Goal: Entertainment & Leisure: Consume media (video, audio)

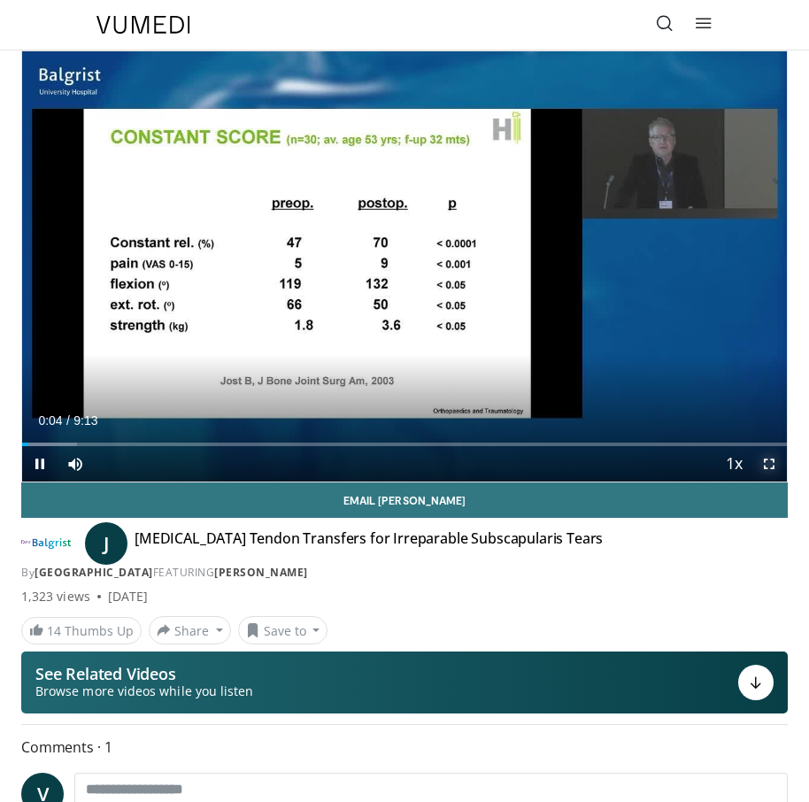
click at [766, 468] on span "Video Player" at bounding box center [769, 463] width 35 height 35
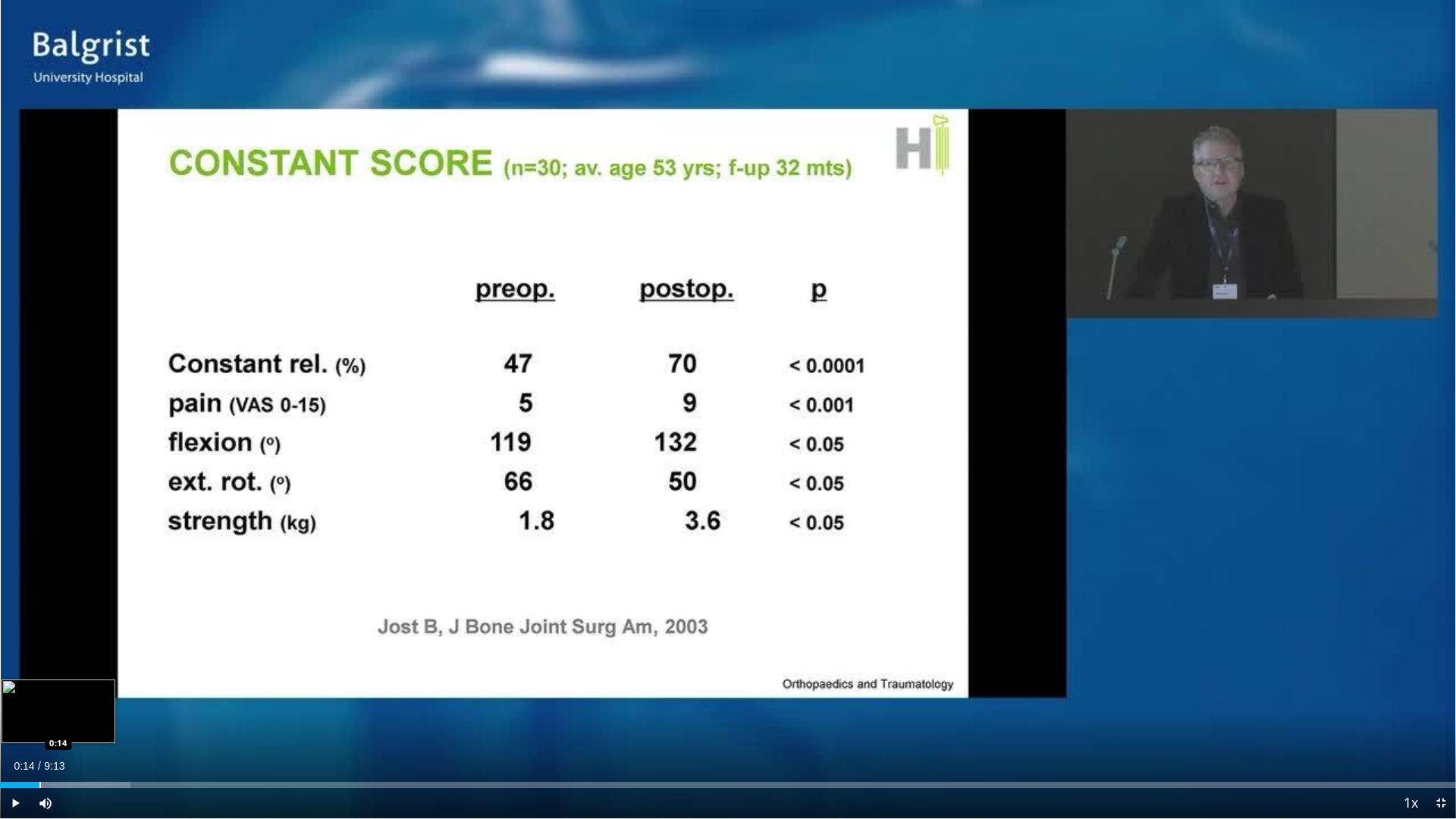
click at [39, 686] on div "Progress Bar" at bounding box center [40, 785] width 2 height 6
click at [104, 686] on div "Progress Bar" at bounding box center [104, 785] width 2 height 6
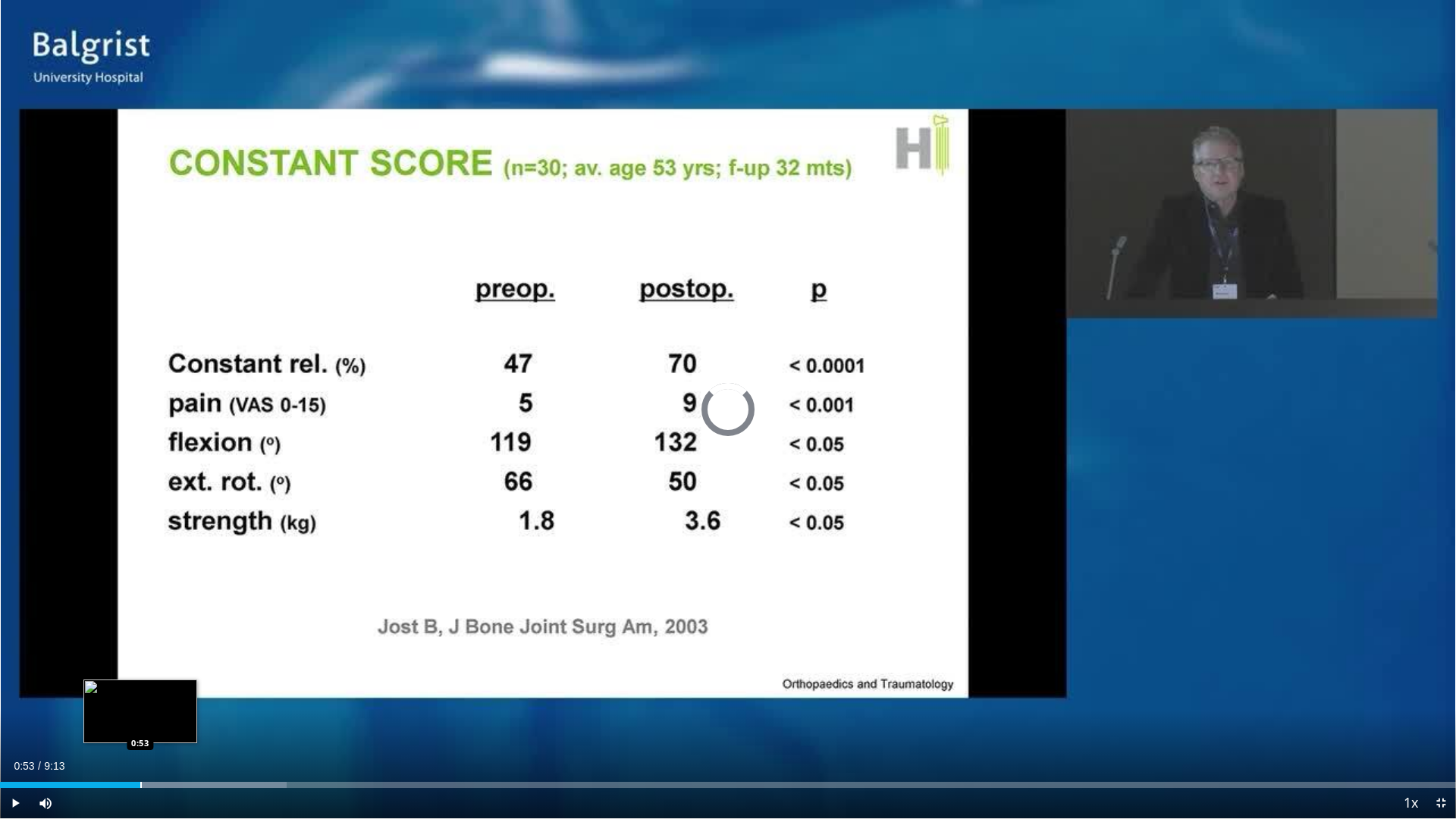
click at [140, 686] on div "Progress Bar" at bounding box center [141, 785] width 2 height 6
click at [173, 686] on div "Progress Bar" at bounding box center [174, 785] width 2 height 6
click at [201, 686] on div "Loaded : 23.28% 1:07 1:16" at bounding box center [728, 785] width 1456 height 6
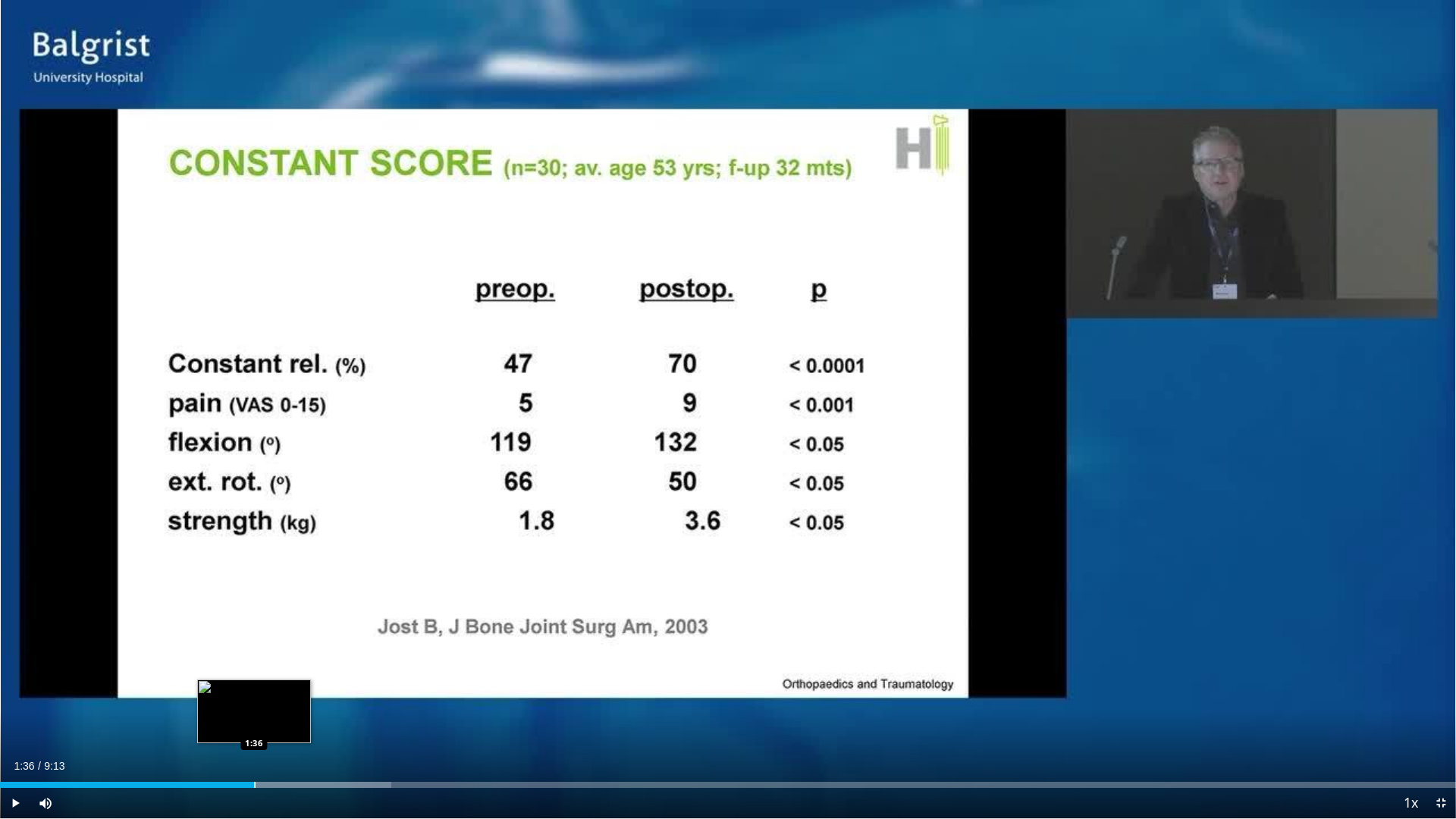
click at [254, 686] on div "Progress Bar" at bounding box center [255, 785] width 2 height 6
click at [278, 686] on div "Loaded : 30.45% 1:41 1:45" at bounding box center [728, 780] width 1456 height 15
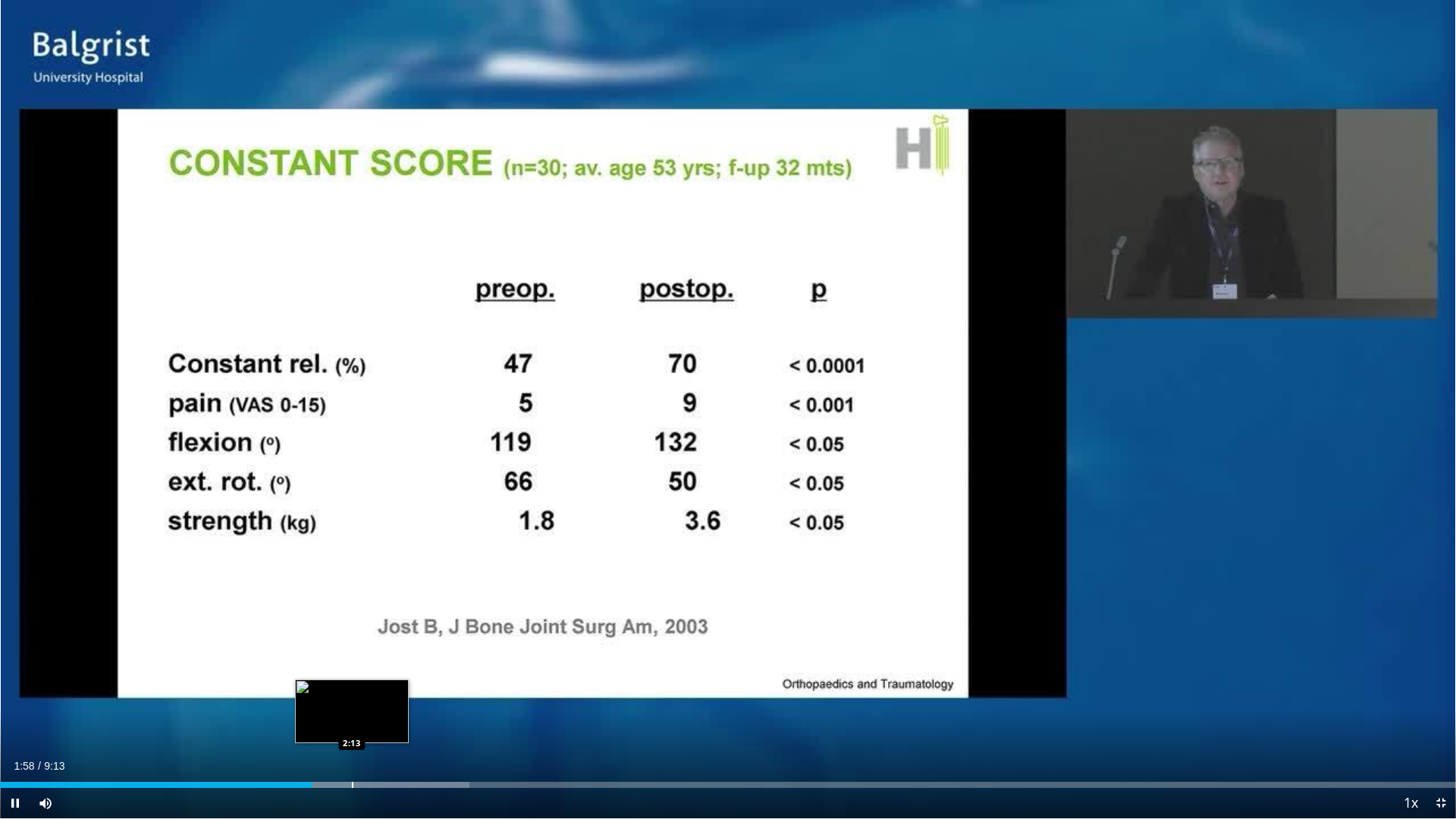
click at [353, 686] on div "Progress Bar" at bounding box center [353, 785] width 2 height 6
click at [407, 686] on div "Progress Bar" at bounding box center [400, 785] width 242 height 6
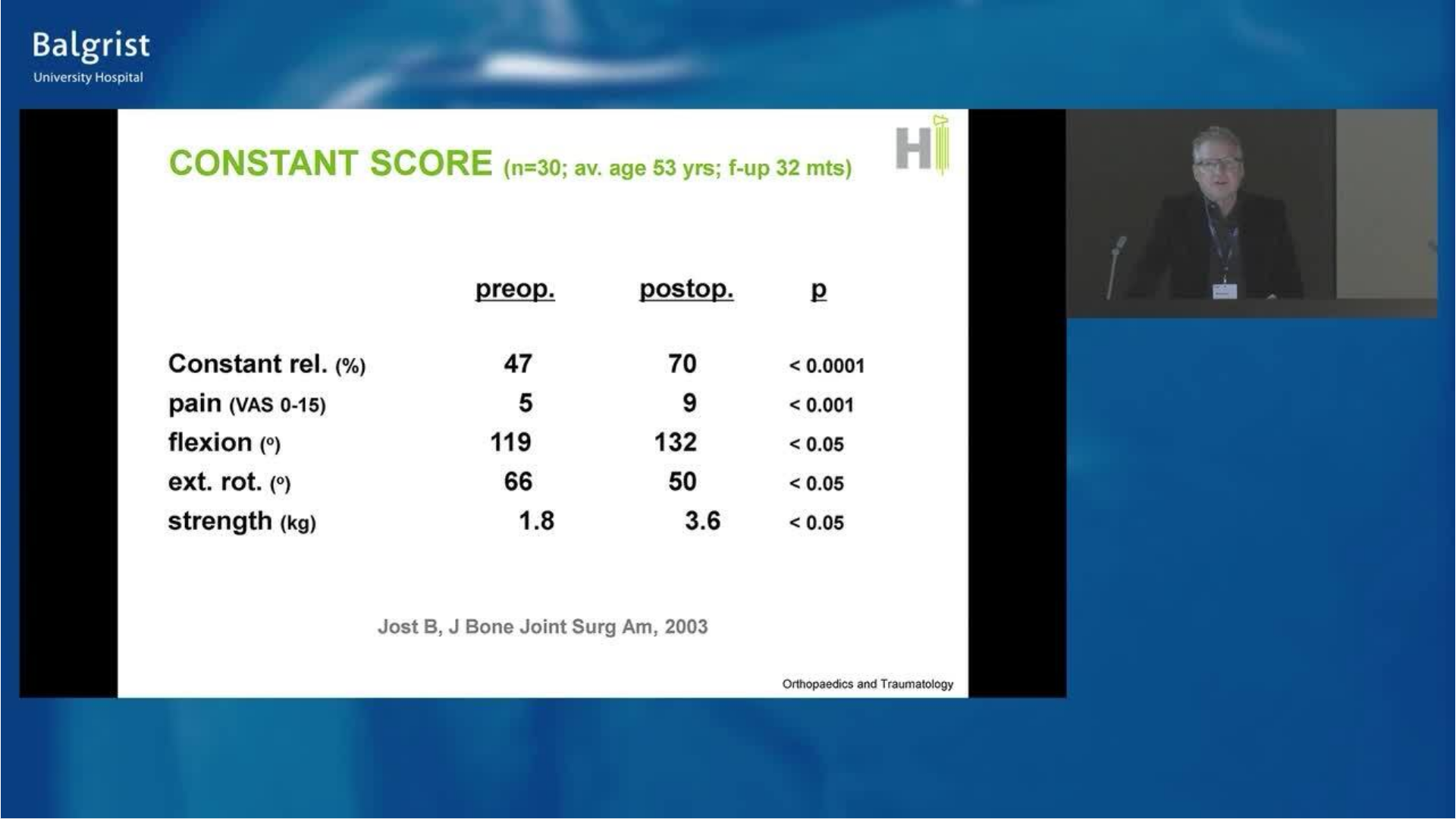
click at [467, 686] on video-js "**********" at bounding box center [728, 410] width 1456 height 819
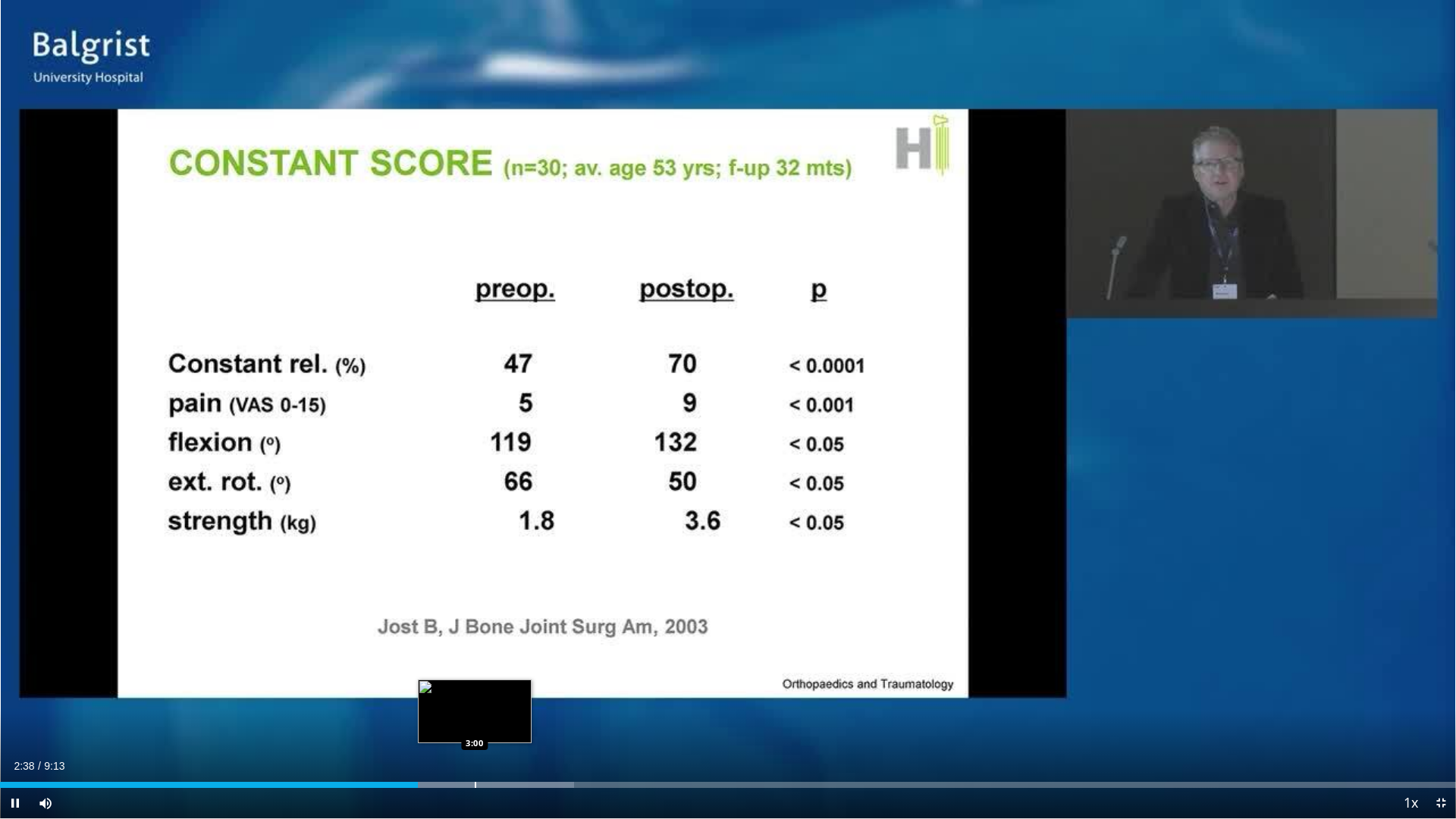
click at [474, 686] on div "Progress Bar" at bounding box center [475, 785] width 2 height 6
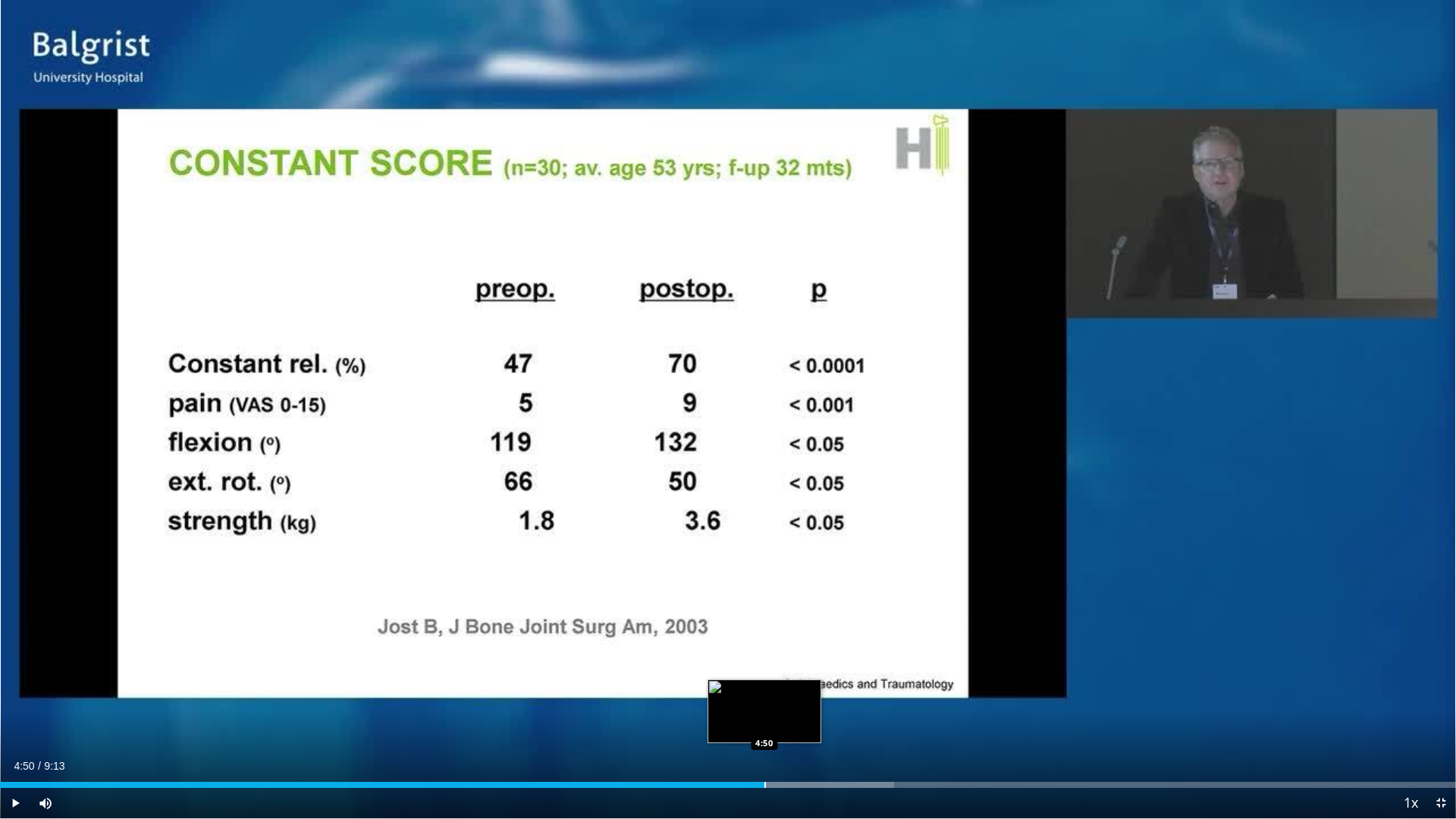
click at [692, 686] on div "Loaded : 61.42% 4:50 4:50" at bounding box center [728, 780] width 1456 height 15
click at [692, 686] on div "Current Time 4:52 / Duration 9:13 Pause Skip Backward Skip Forward Mute Loaded …" at bounding box center [728, 803] width 1456 height 30
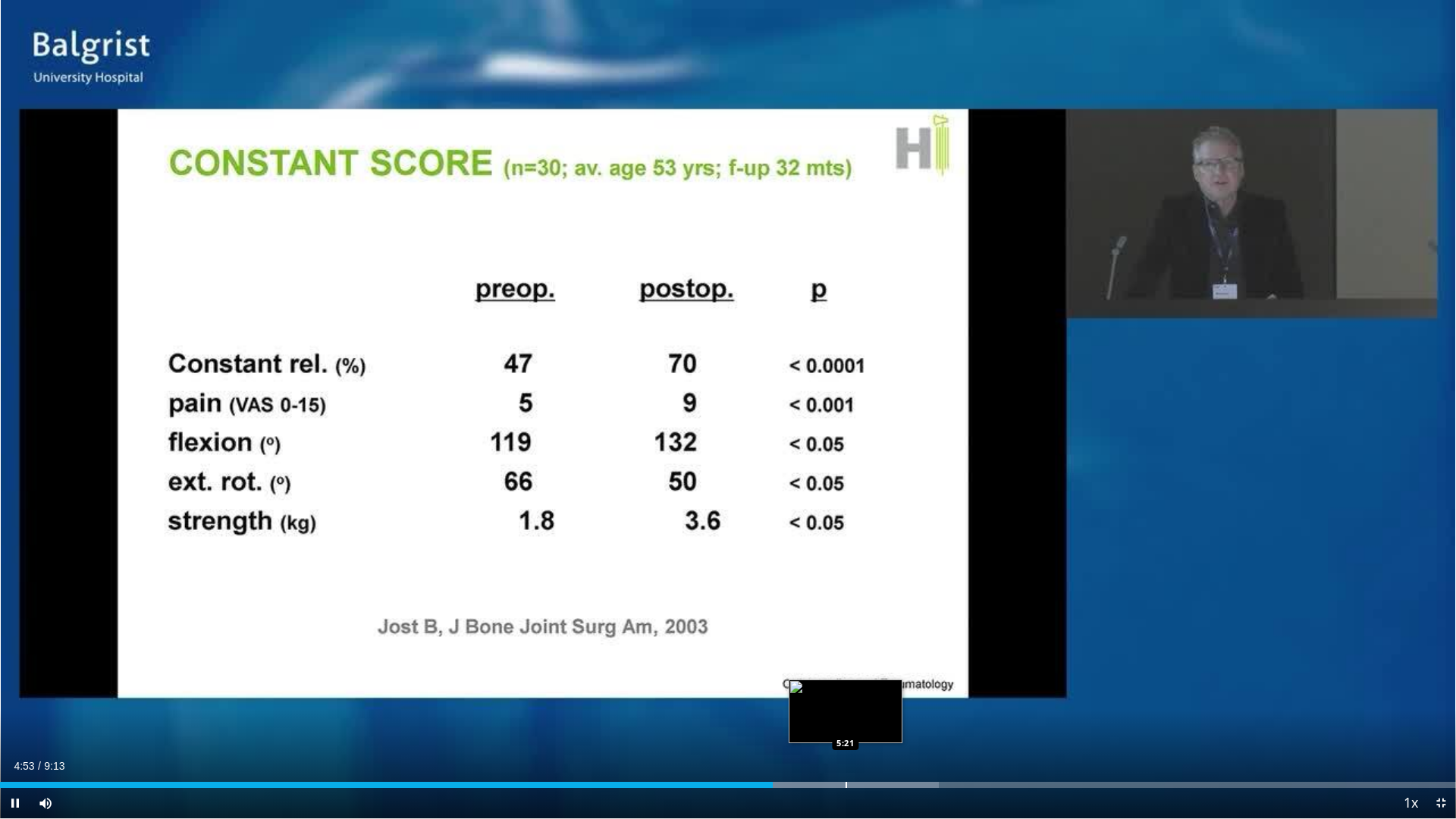
click at [692, 686] on div "Progress Bar" at bounding box center [846, 785] width 2 height 6
click at [692, 686] on div "Current Time 5:22 / Duration 9:13 Pause Skip Backward Skip Forward Mute Loaded …" at bounding box center [728, 803] width 1456 height 30
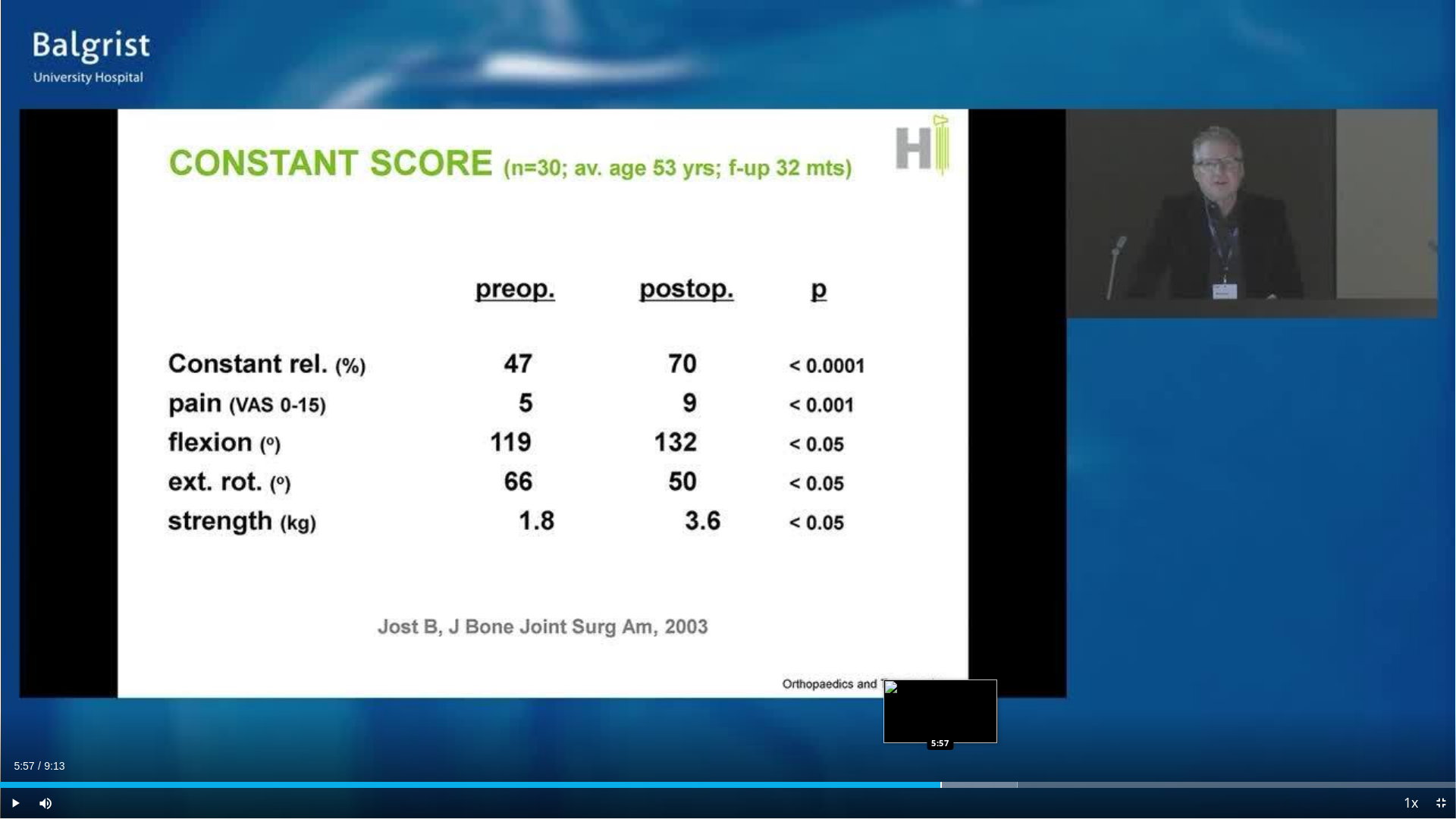
click at [692, 686] on div "Loaded : 69.87% 5:57 5:57" at bounding box center [728, 780] width 1456 height 15
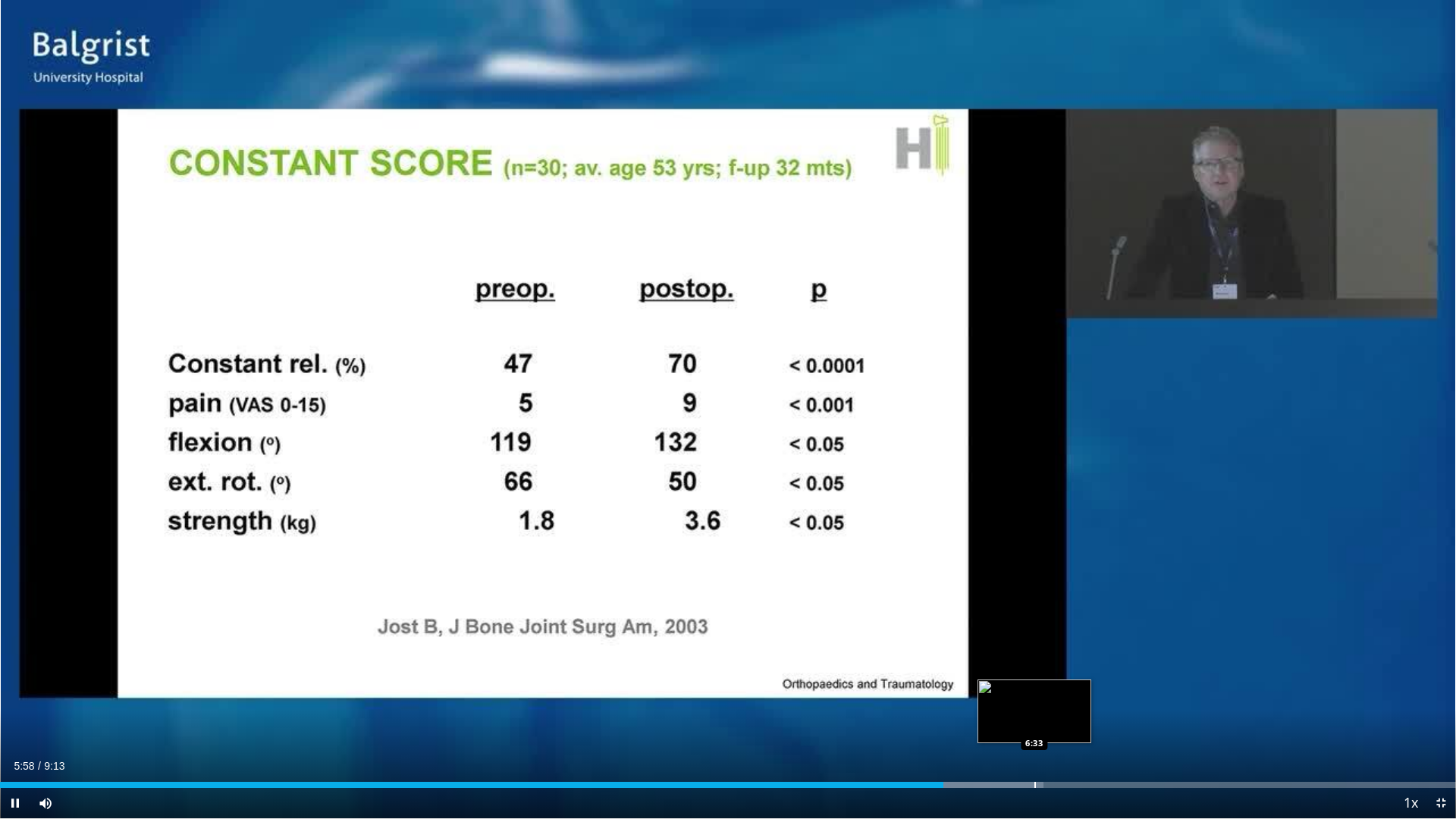
click at [692, 686] on div "Loaded : 71.67% 5:58 6:33" at bounding box center [728, 785] width 1456 height 6
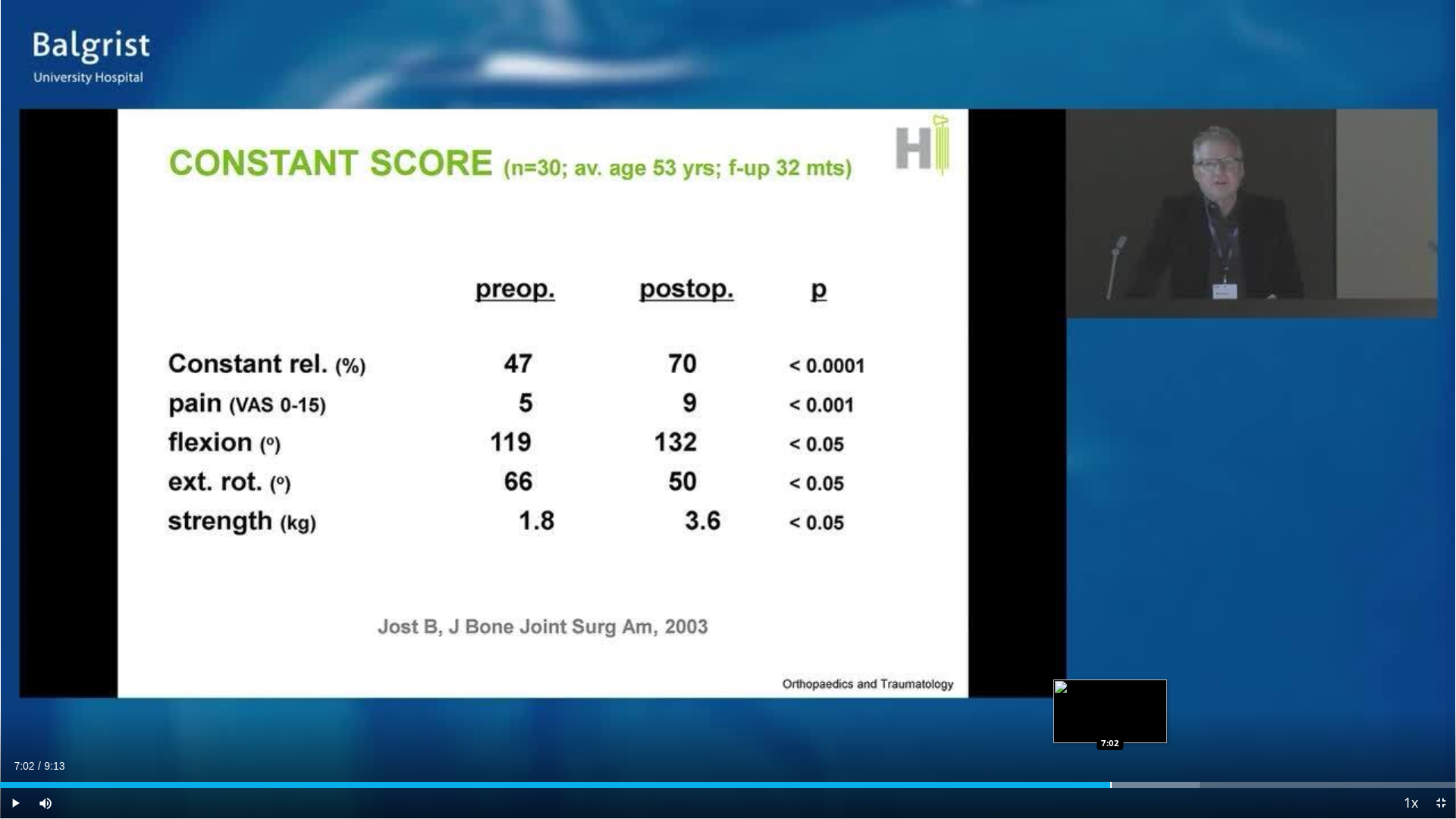
click at [692, 686] on div "Progress Bar" at bounding box center [1111, 785] width 2 height 6
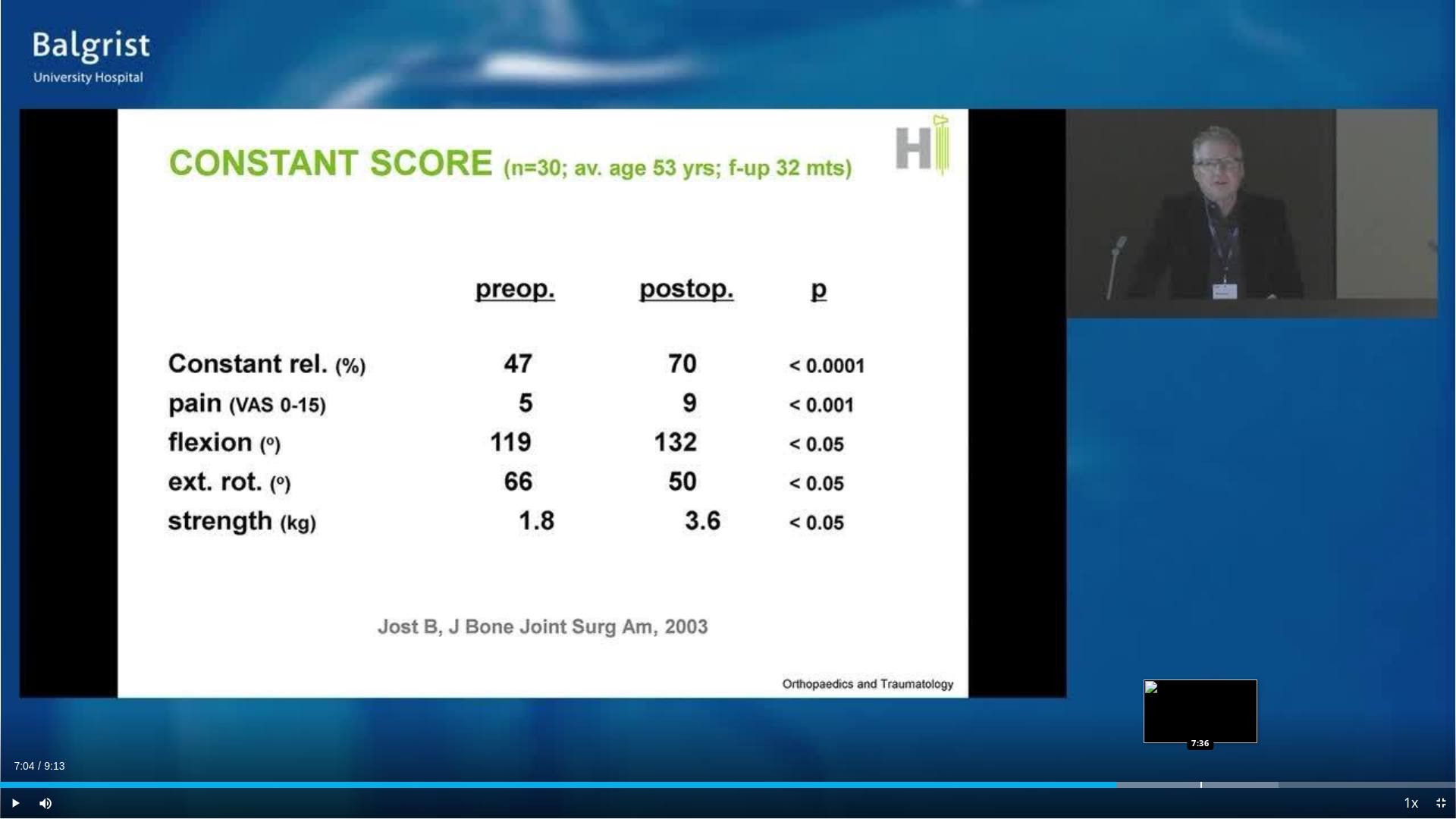
click at [692, 686] on div "Progress Bar" at bounding box center [1202, 785] width 2 height 6
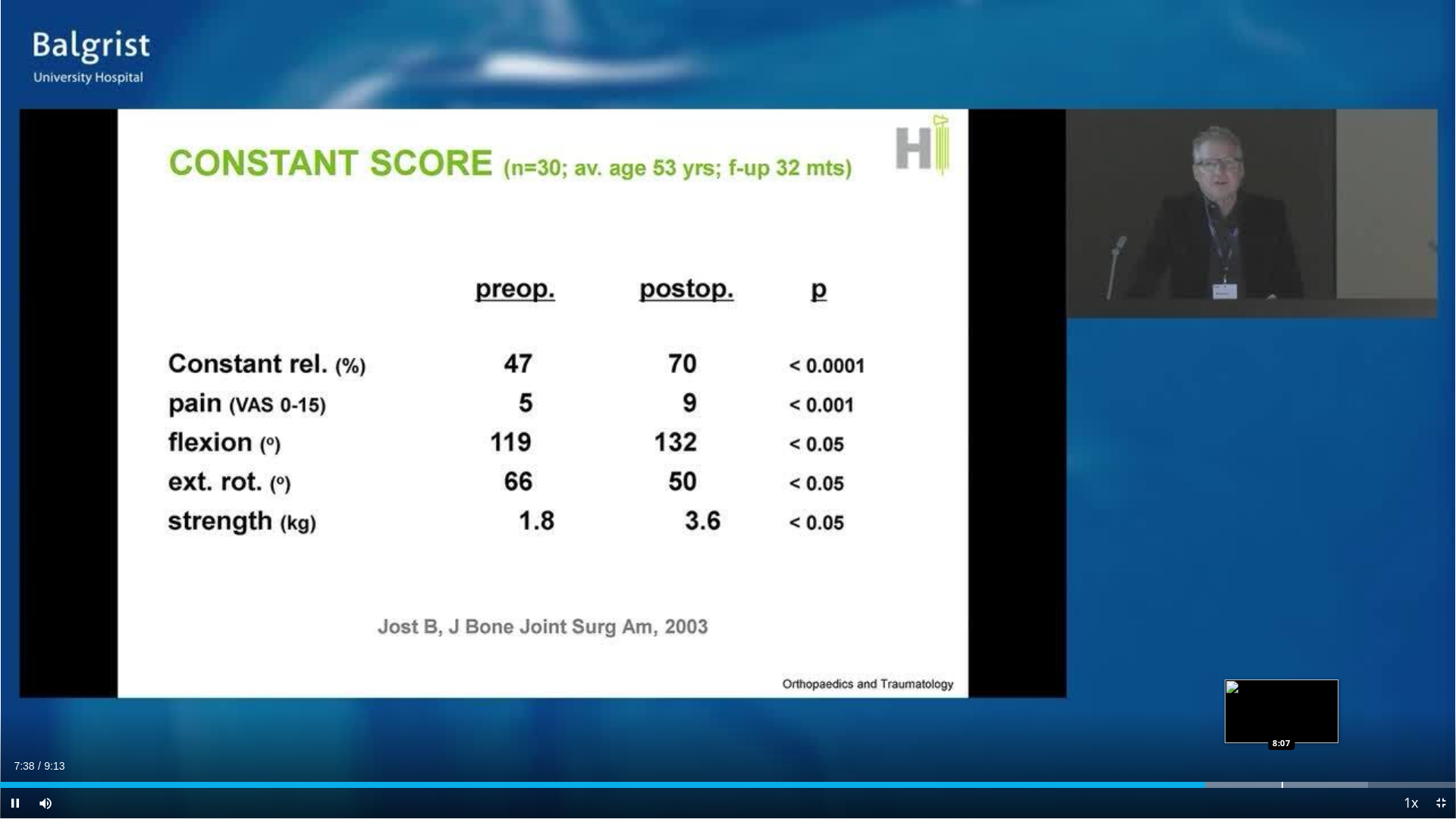
click at [692, 686] on div "Progress Bar" at bounding box center [1282, 785] width 2 height 6
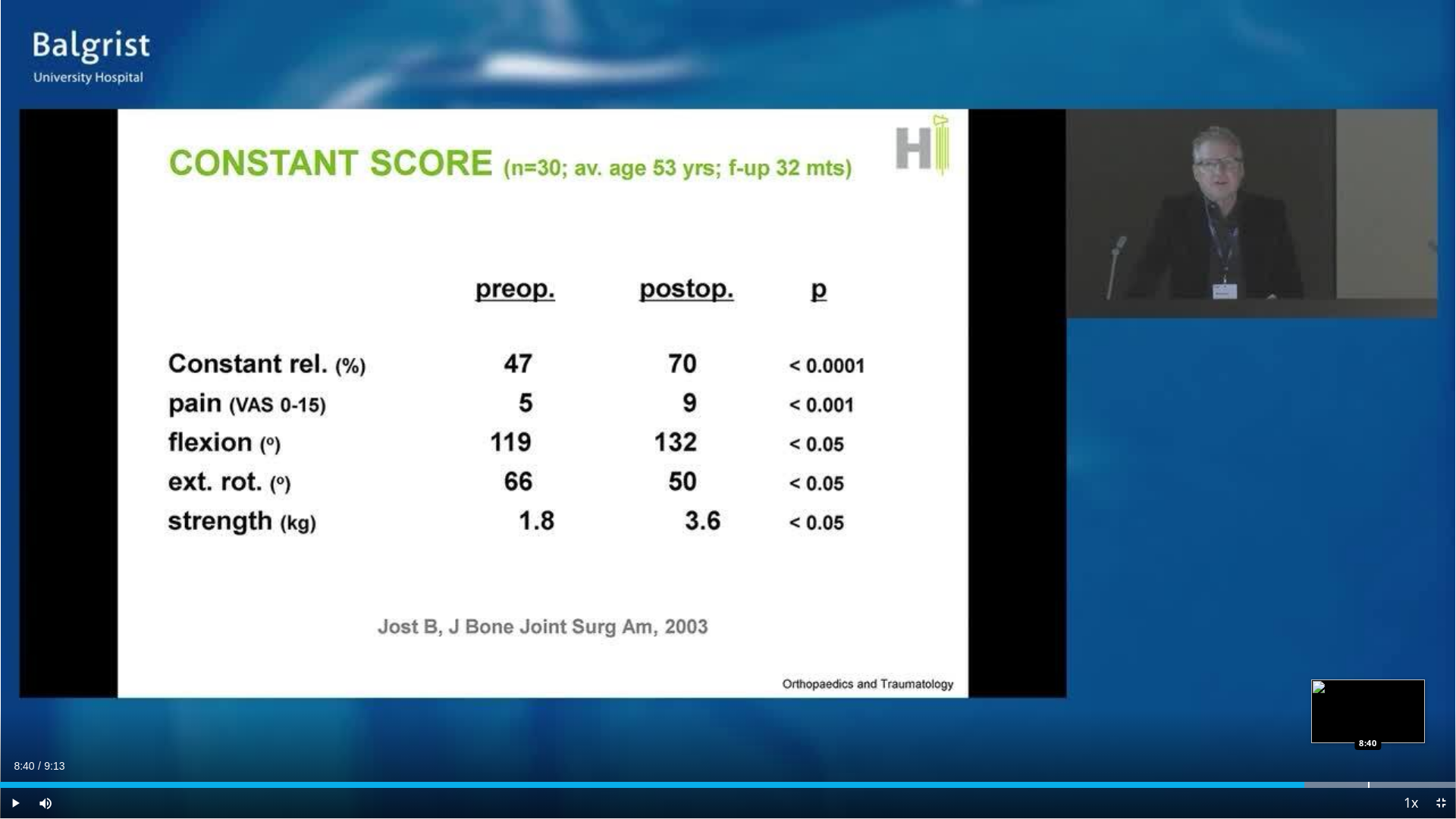
click at [692, 686] on div "Progress Bar" at bounding box center [1369, 785] width 2 height 6
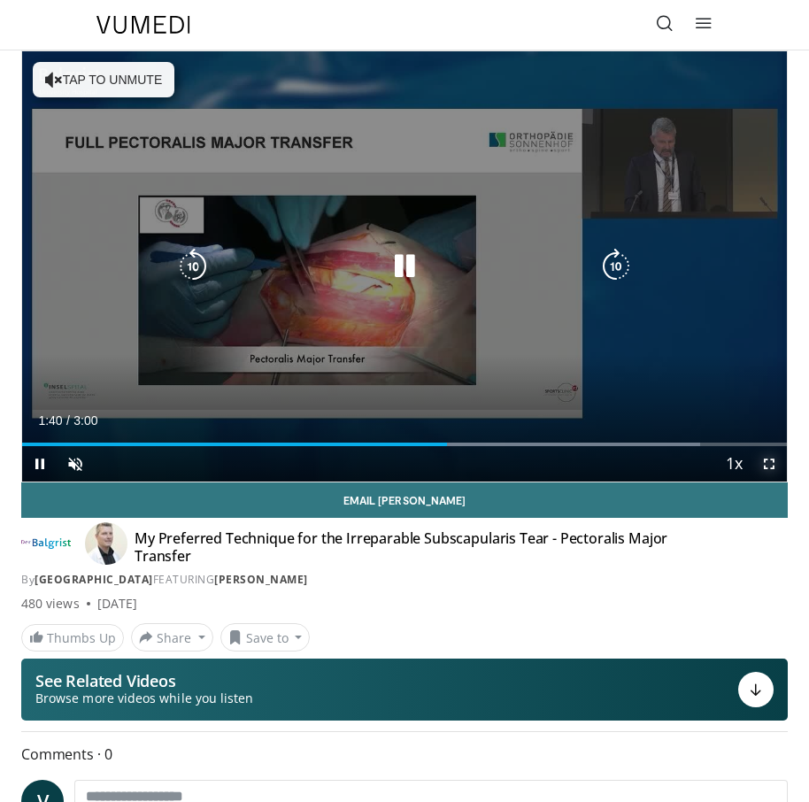
drag, startPoint x: 774, startPoint y: 467, endPoint x: 1217, endPoint y: 670, distance: 487.3
click at [774, 467] on span "Video Player" at bounding box center [769, 463] width 35 height 35
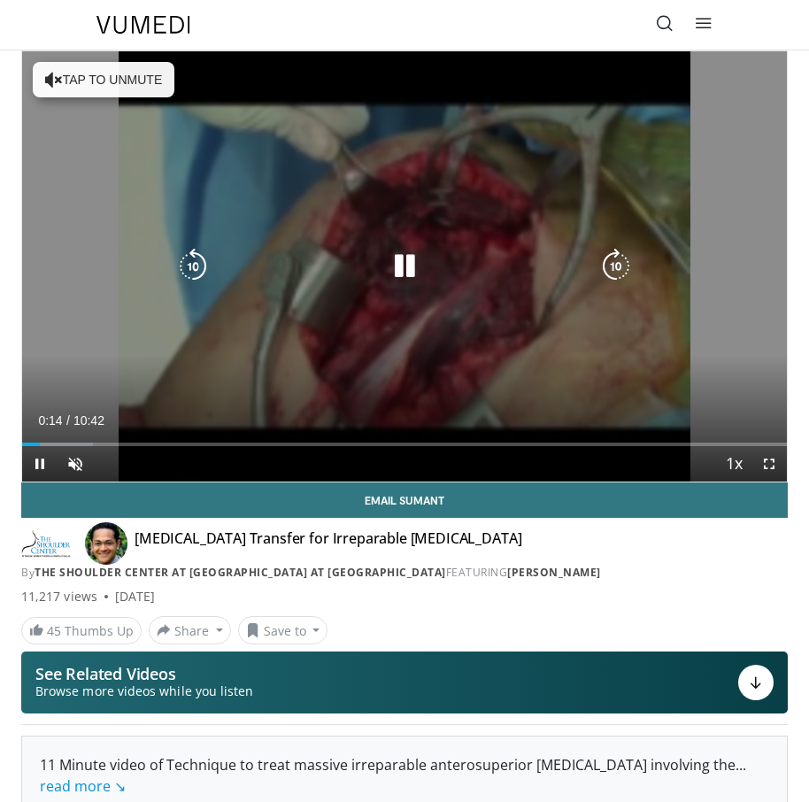
click at [396, 267] on icon "Video Player" at bounding box center [404, 266] width 35 height 35
